Goal: Transaction & Acquisition: Purchase product/service

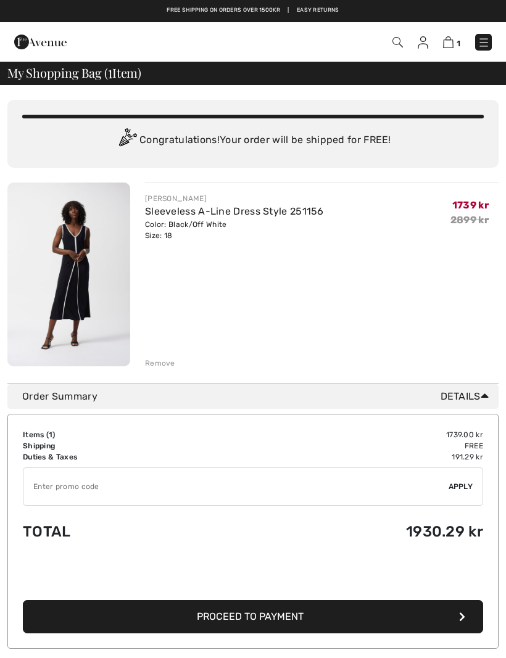
click at [422, 45] on img at bounding box center [423, 42] width 10 height 12
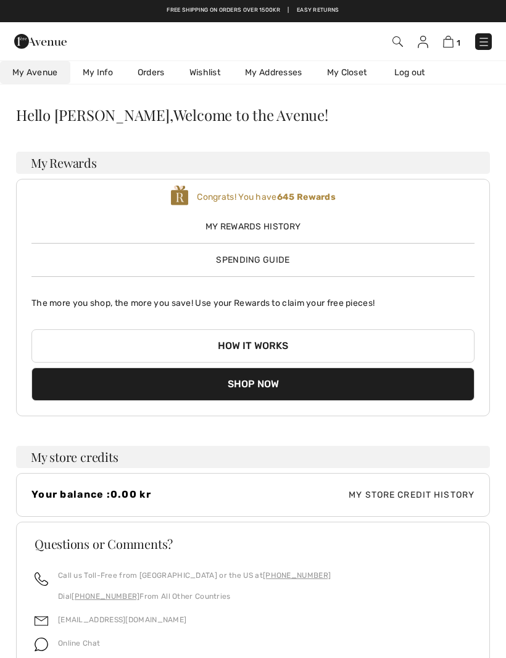
click at [458, 39] on span "1" at bounding box center [459, 42] width 4 height 9
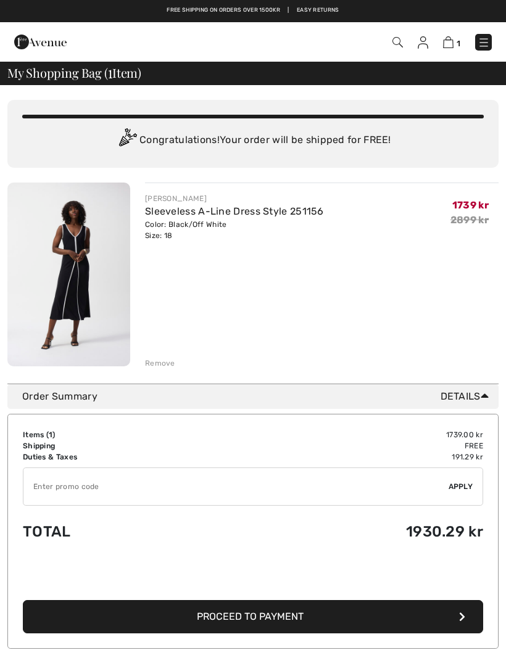
click at [133, 490] on input "TEXT" at bounding box center [235, 486] width 425 height 37
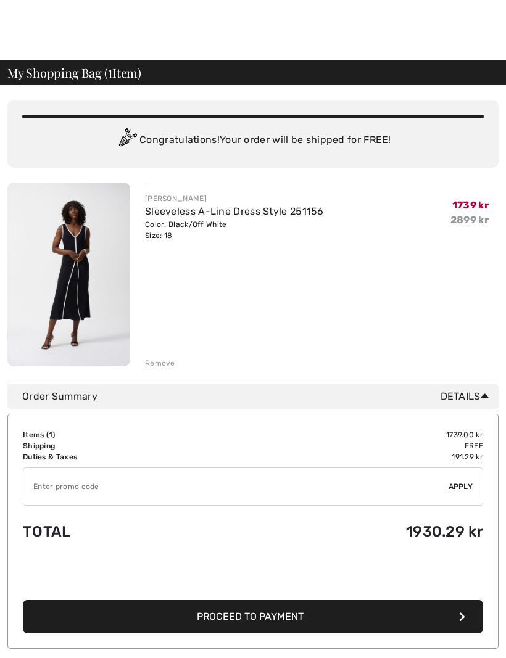
scroll to position [54, 0]
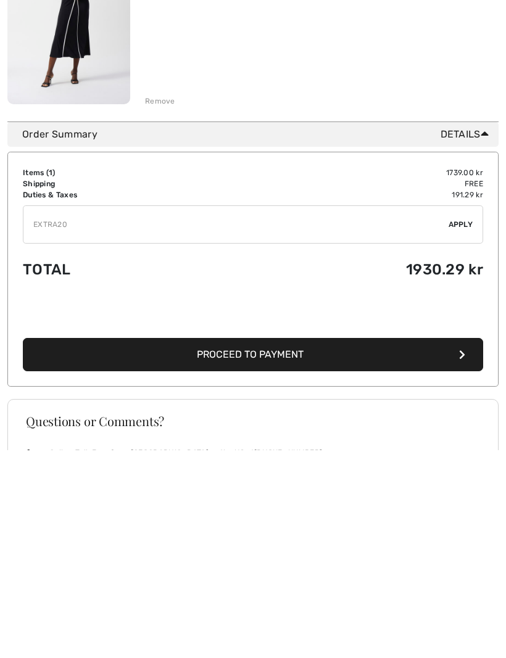
type input "EXTRA20"
click at [464, 428] on span "Apply" at bounding box center [461, 433] width 25 height 11
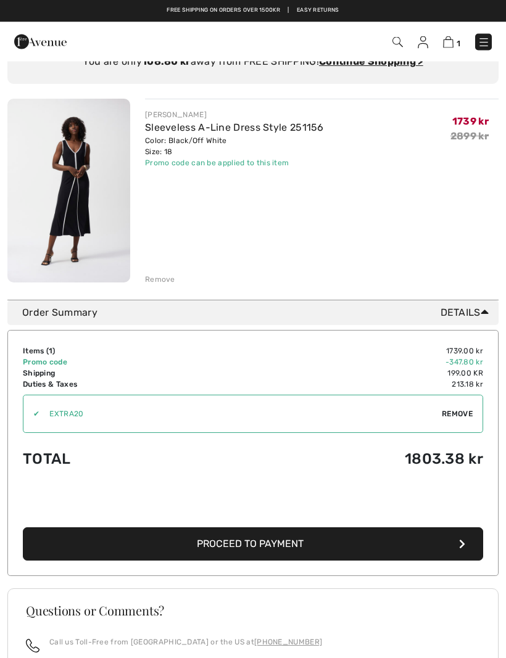
scroll to position [0, 0]
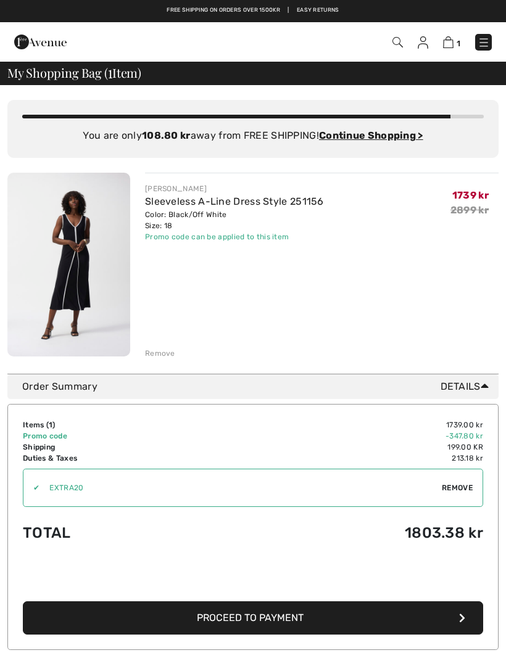
click at [467, 487] on span "Remove" at bounding box center [457, 487] width 31 height 11
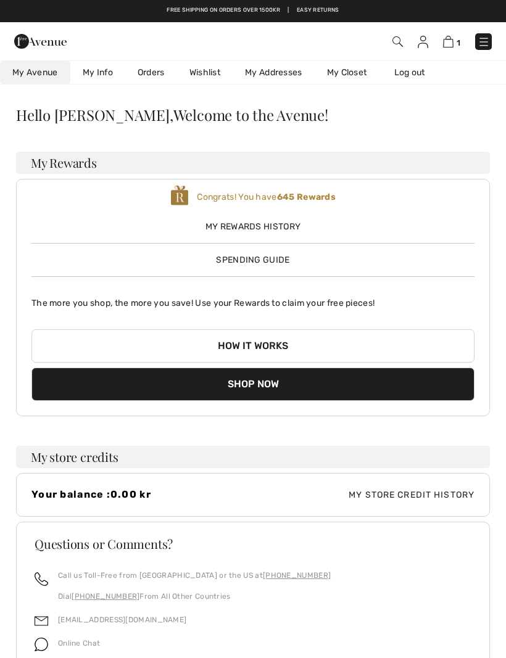
click at [482, 44] on img at bounding box center [484, 42] width 12 height 12
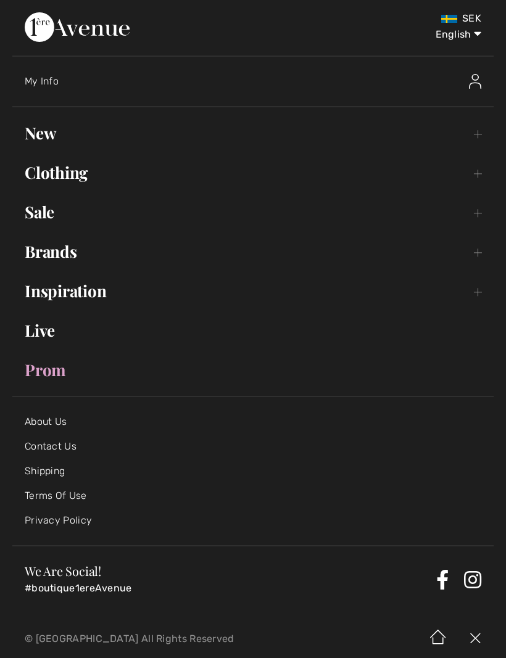
click at [28, 213] on link "Sale Toggle submenu" at bounding box center [252, 212] width 481 height 27
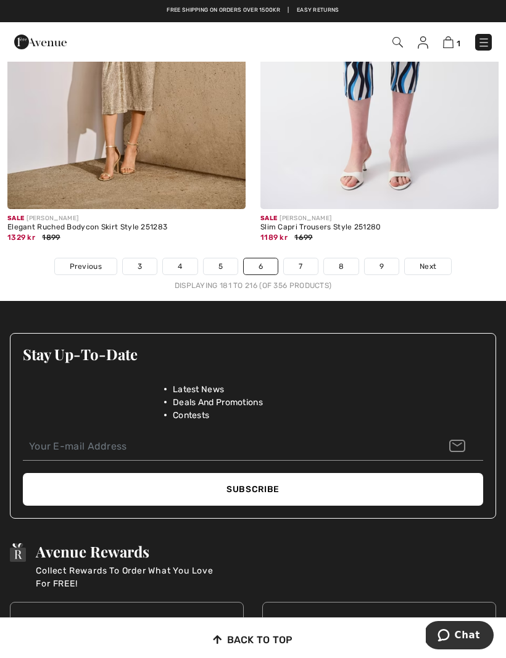
scroll to position [7680, 0]
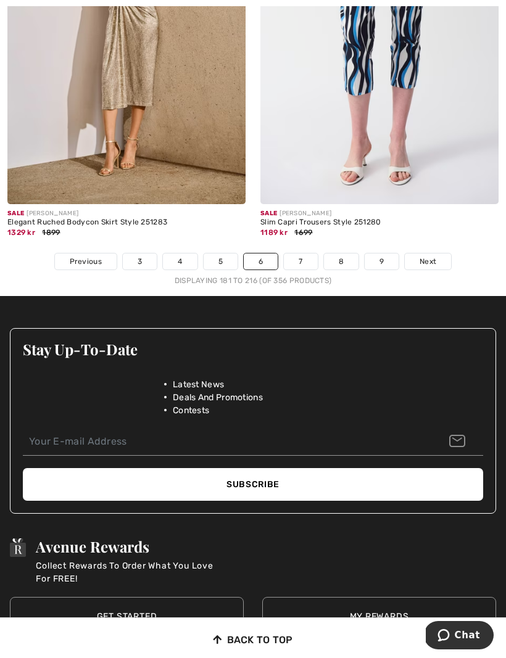
click at [299, 254] on link "7" at bounding box center [300, 262] width 33 height 16
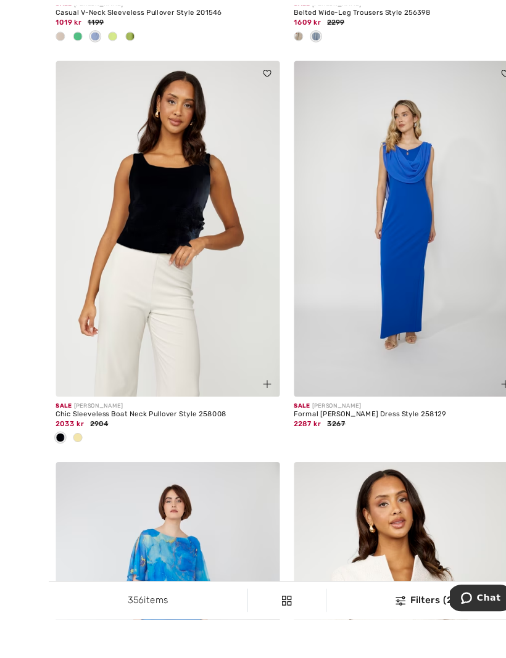
scroll to position [6625, 0]
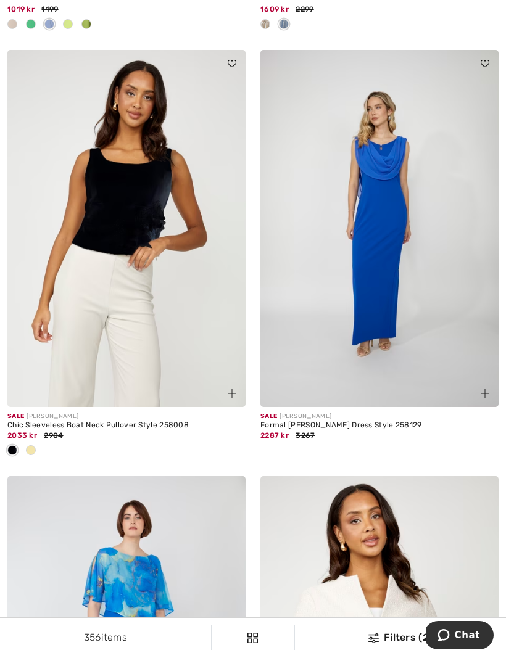
click at [37, 441] on div at bounding box center [31, 451] width 19 height 20
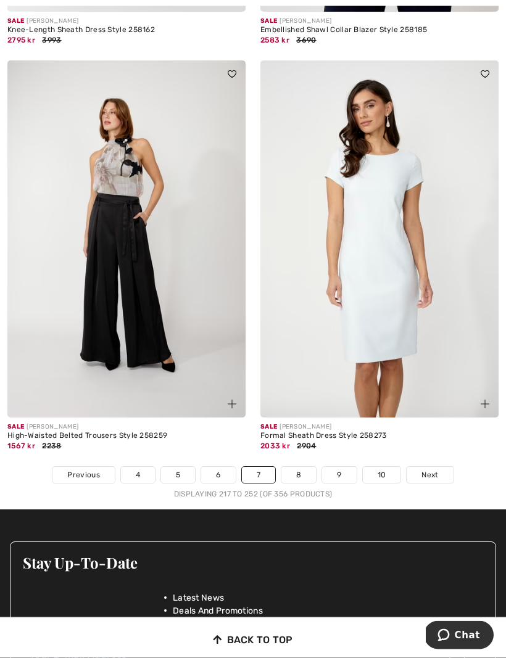
scroll to position [7446, 0]
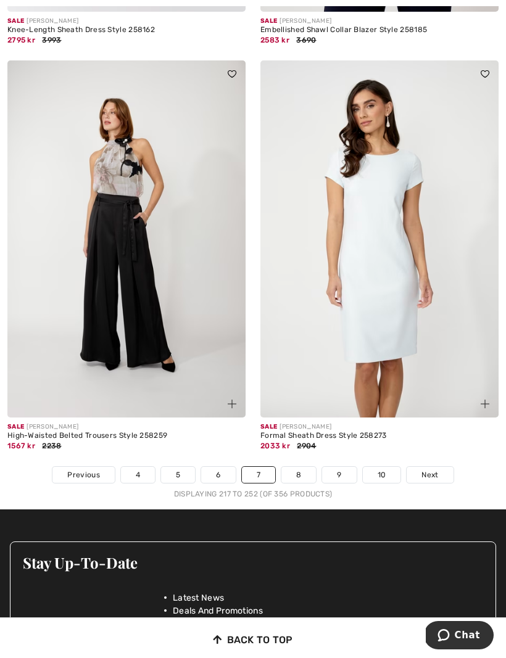
click at [299, 467] on link "8" at bounding box center [298, 475] width 35 height 16
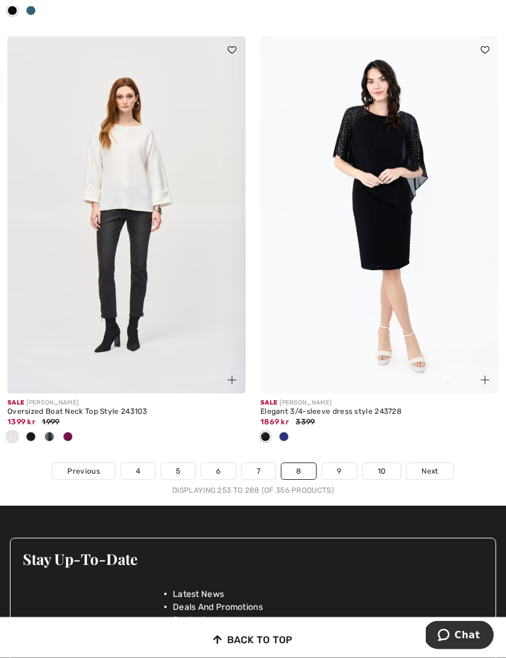
scroll to position [7461, 0]
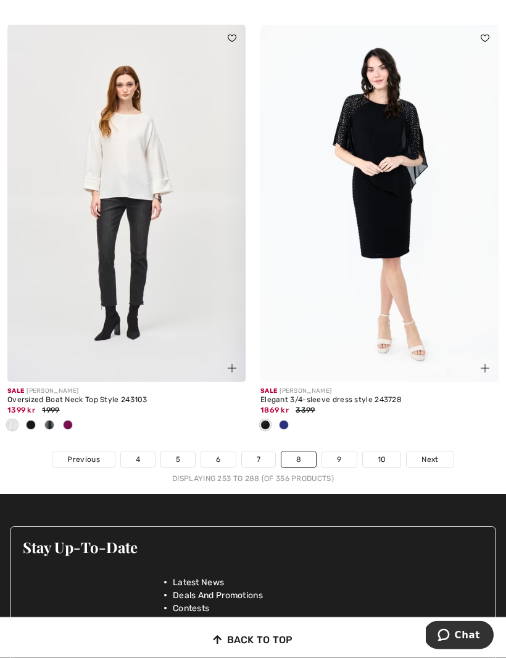
click at [333, 452] on link "9" at bounding box center [339, 460] width 34 height 16
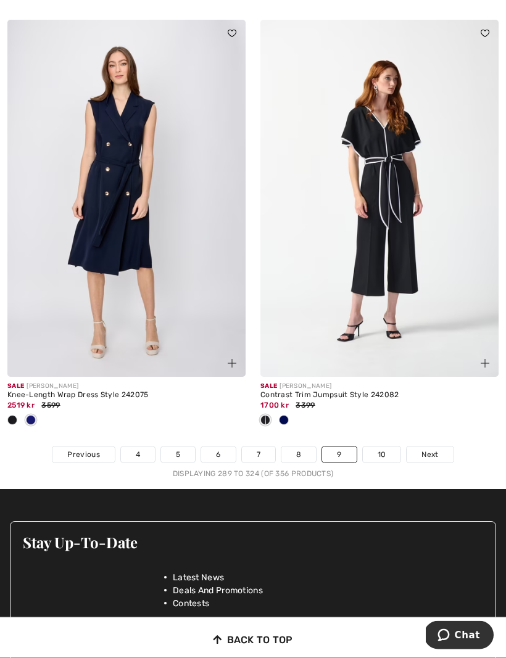
scroll to position [7508, 0]
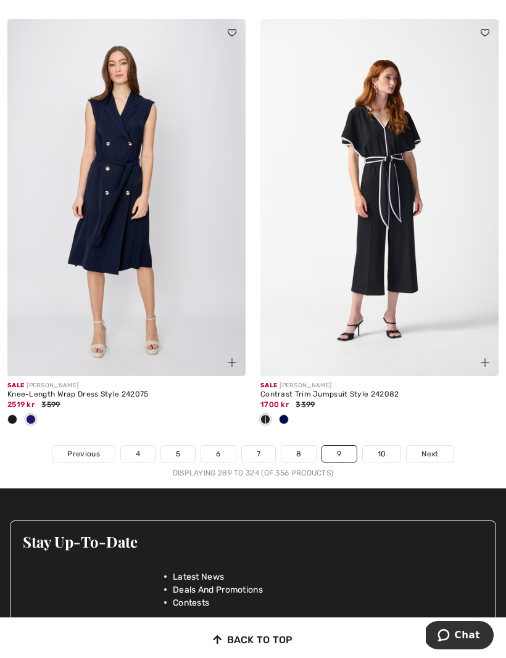
click at [379, 446] on link "10" at bounding box center [382, 454] width 38 height 16
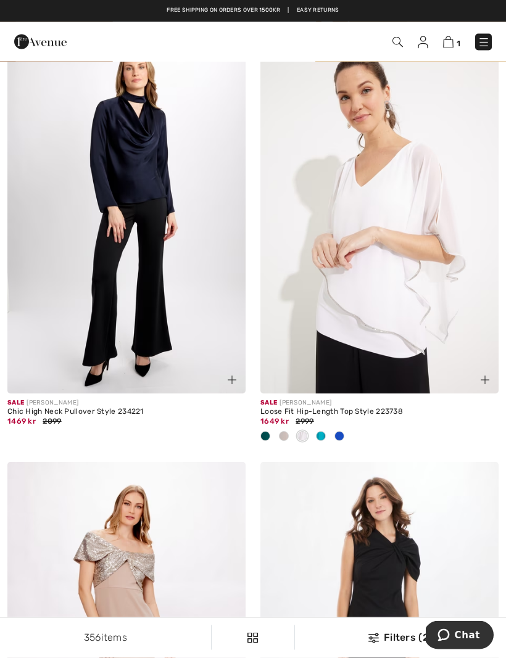
scroll to position [5807, 0]
click at [487, 34] on link at bounding box center [483, 42] width 17 height 17
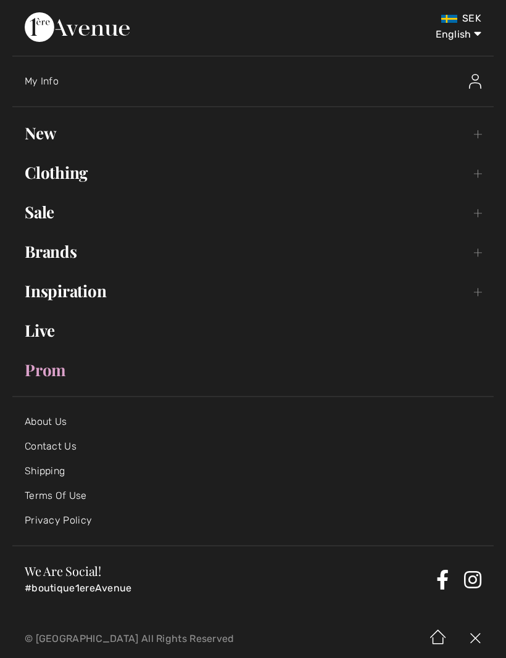
click at [477, 170] on link "Clothing Toggle submenu" at bounding box center [252, 172] width 481 height 27
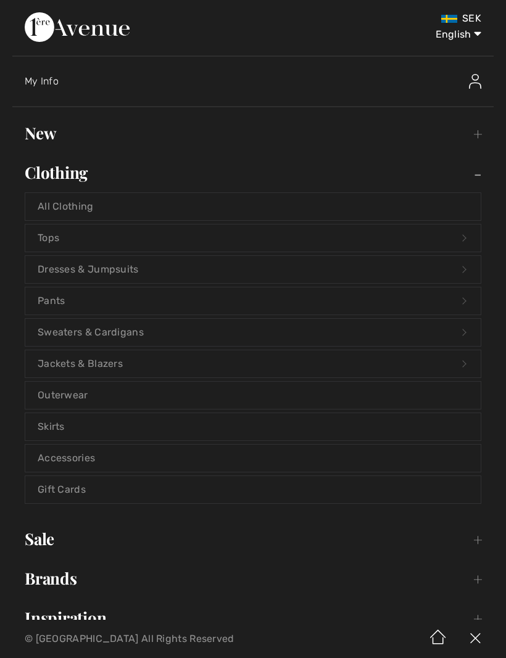
click at [382, 202] on link "All Clothing" at bounding box center [252, 206] width 455 height 27
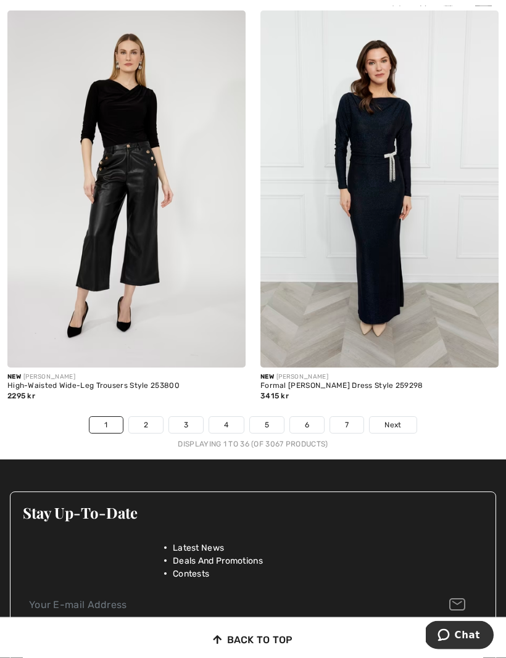
scroll to position [7413, 0]
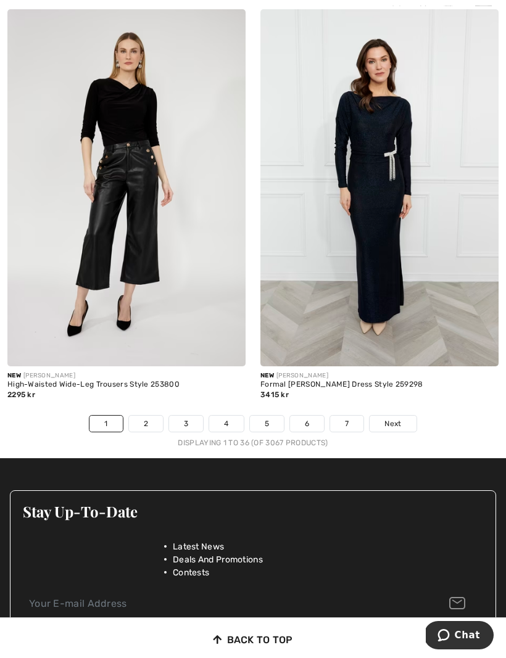
click at [146, 416] on link "2" at bounding box center [146, 424] width 34 height 16
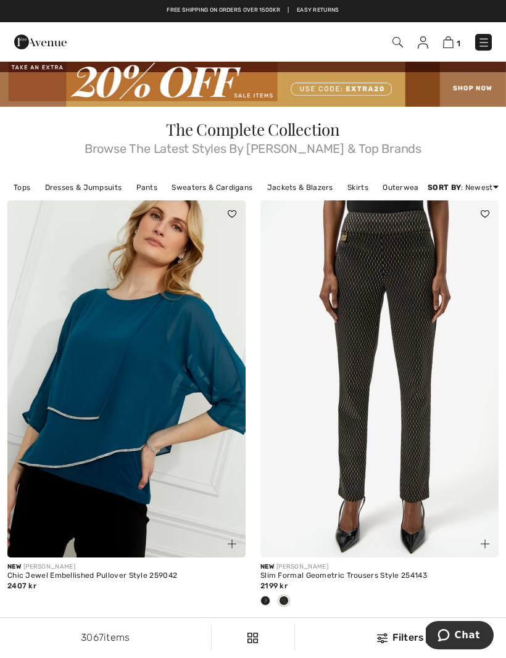
click at [409, 637] on div "Filters" at bounding box center [400, 638] width 196 height 15
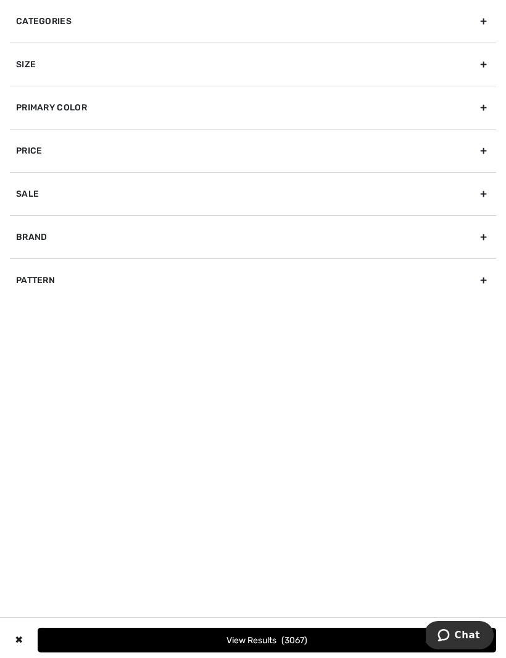
click at [478, 64] on div "Size" at bounding box center [253, 64] width 486 height 43
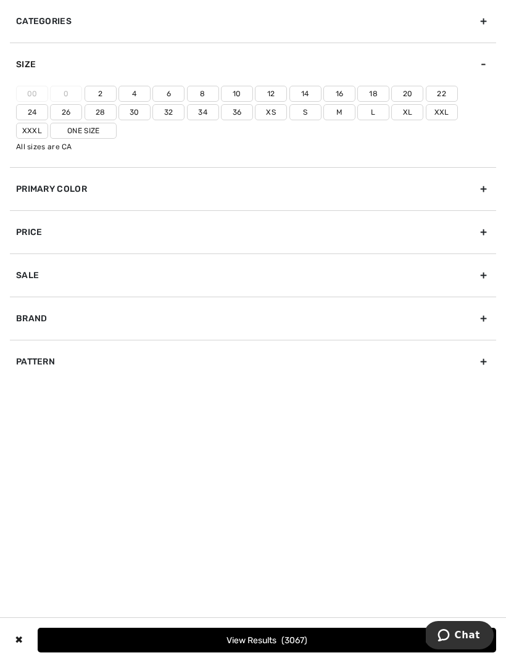
click at [373, 89] on label "18" at bounding box center [373, 94] width 32 height 16
click at [0, 0] on input"] "18" at bounding box center [0, 0] width 0 height 0
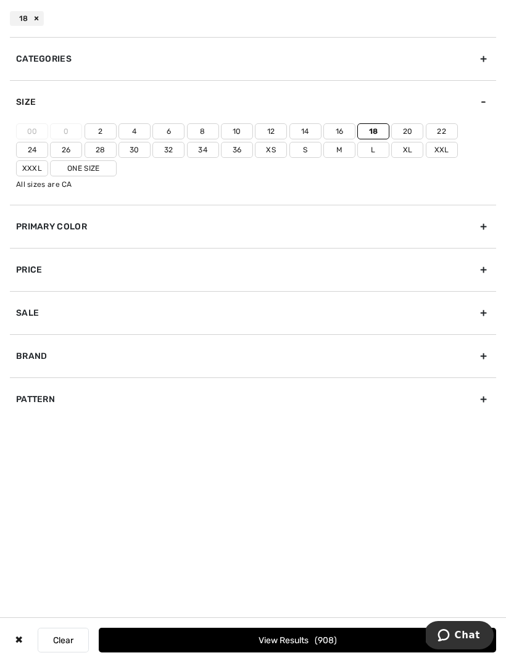
click at [474, 223] on div "Primary Color" at bounding box center [253, 226] width 486 height 43
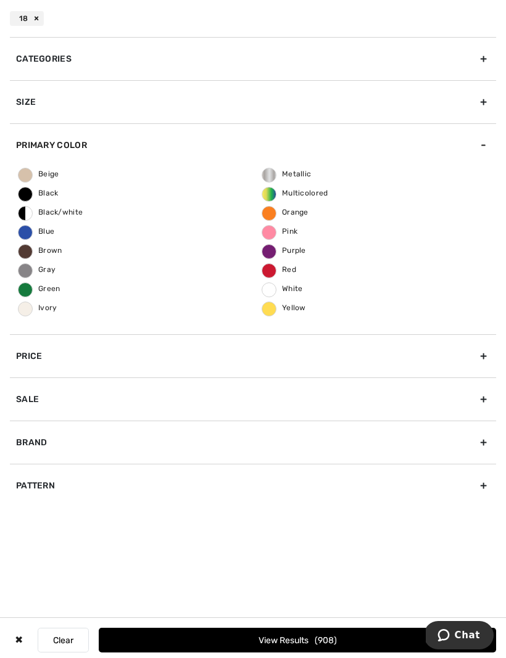
click at [27, 215] on span "Black/white" at bounding box center [51, 212] width 64 height 9
click at [0, 0] on input "Black/white" at bounding box center [0, 0] width 0 height 0
click at [280, 635] on button "View Results 62" at bounding box center [297, 640] width 397 height 25
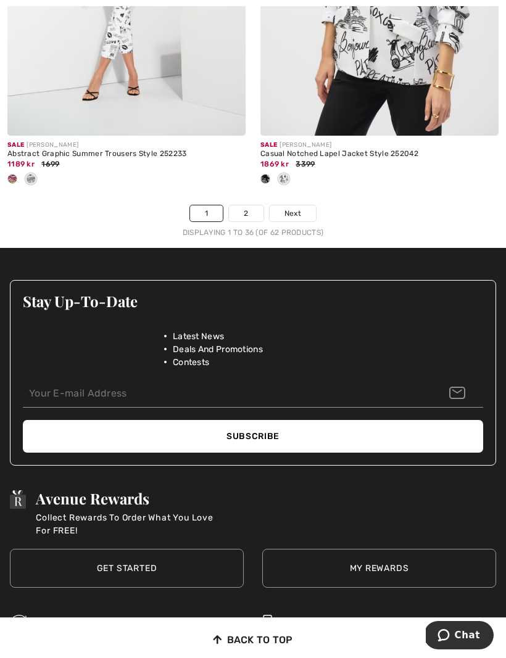
scroll to position [7549, 0]
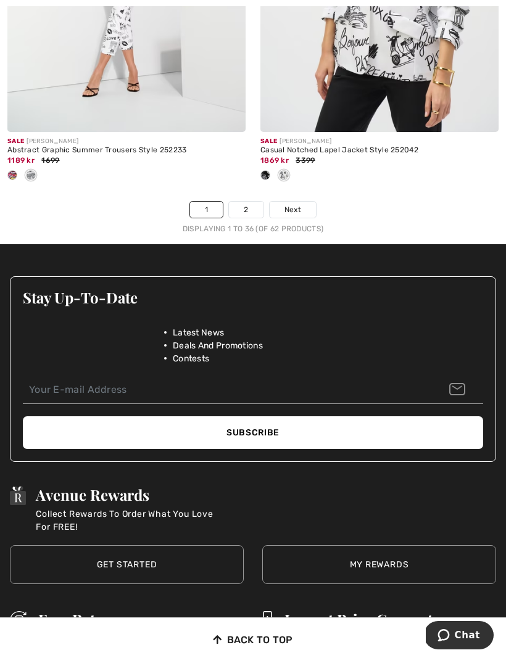
click at [296, 204] on span "Next" at bounding box center [292, 209] width 17 height 11
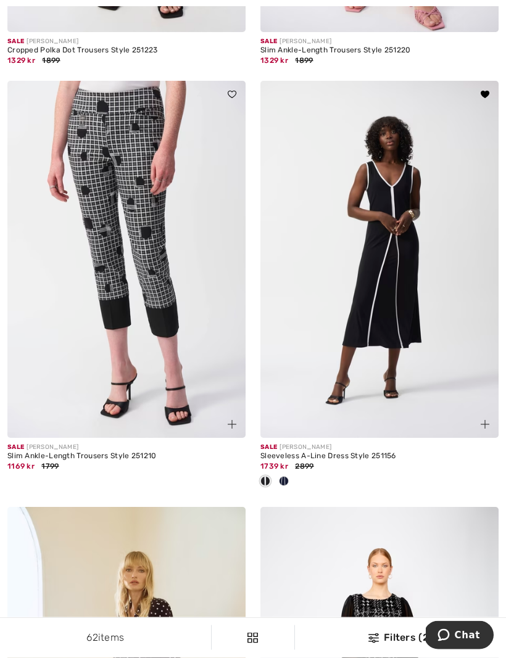
scroll to position [3923, 0]
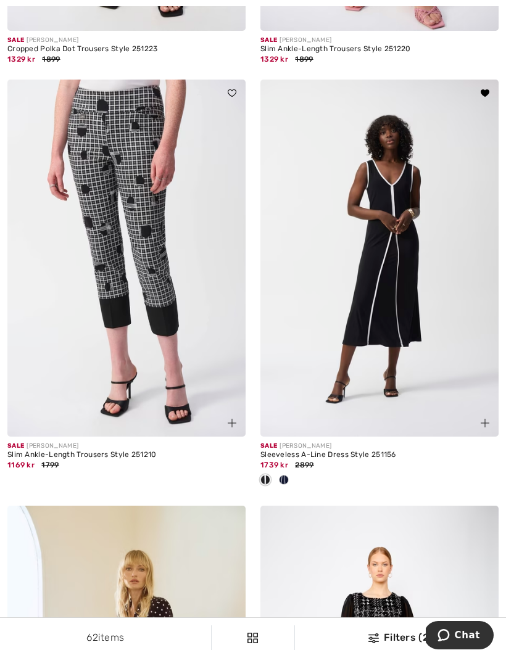
click at [453, 88] on img at bounding box center [379, 258] width 238 height 357
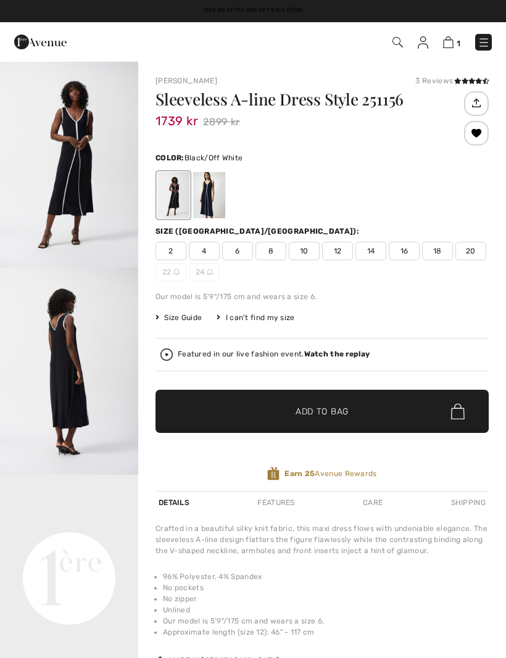
checkbox input "true"
